Goal: Transaction & Acquisition: Purchase product/service

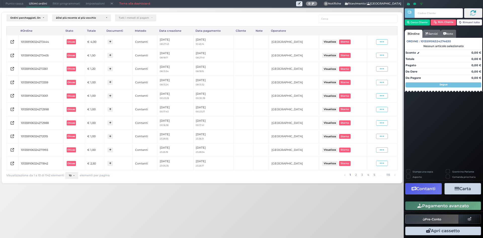
click at [7, 4] on span "Punto cassa" at bounding box center [14, 3] width 23 height 7
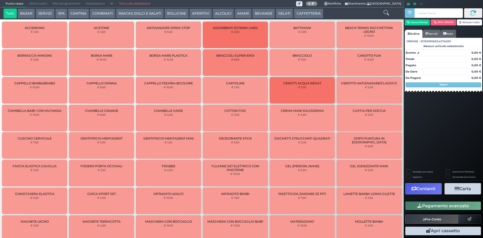
click at [197, 15] on button "APERITIVI" at bounding box center [200, 14] width 22 height 10
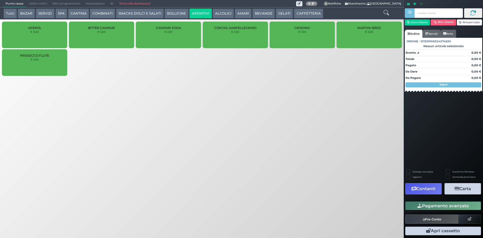
click at [299, 29] on span "CRODINO" at bounding box center [302, 28] width 16 height 4
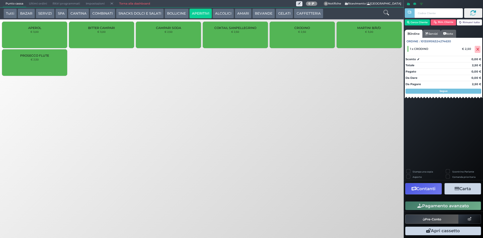
click at [413, 204] on button "Pagamento avanzato" at bounding box center [443, 205] width 76 height 9
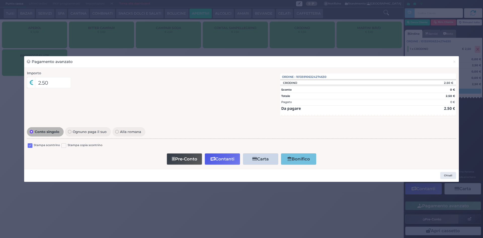
click at [31, 146] on label at bounding box center [30, 145] width 5 height 5
click at [0, 0] on input "checkbox" at bounding box center [0, 0] width 0 height 0
click at [221, 155] on button "Contanti" at bounding box center [222, 158] width 35 height 11
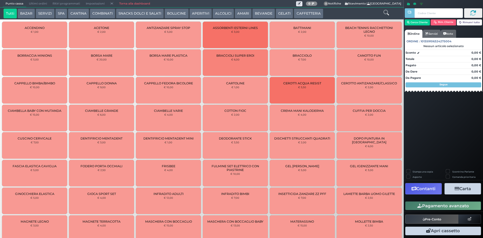
click at [44, 1] on span "Ultimi ordini" at bounding box center [38, 3] width 24 height 7
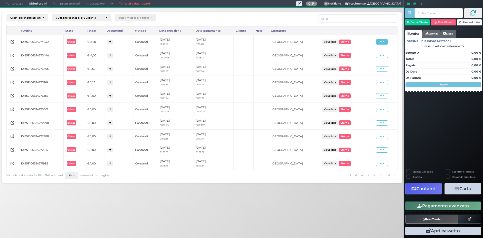
click at [382, 40] on icon at bounding box center [382, 41] width 4 height 5
click at [369, 55] on span "Ristampa Pre-Conto" at bounding box center [369, 56] width 21 height 9
